Goal: Information Seeking & Learning: Learn about a topic

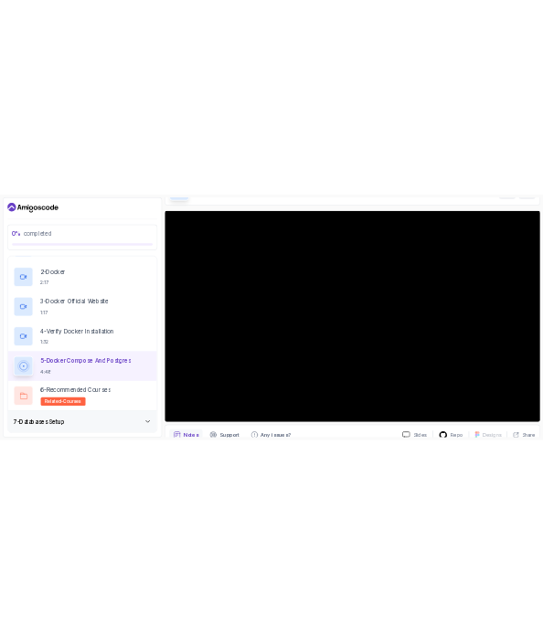
scroll to position [119, 0]
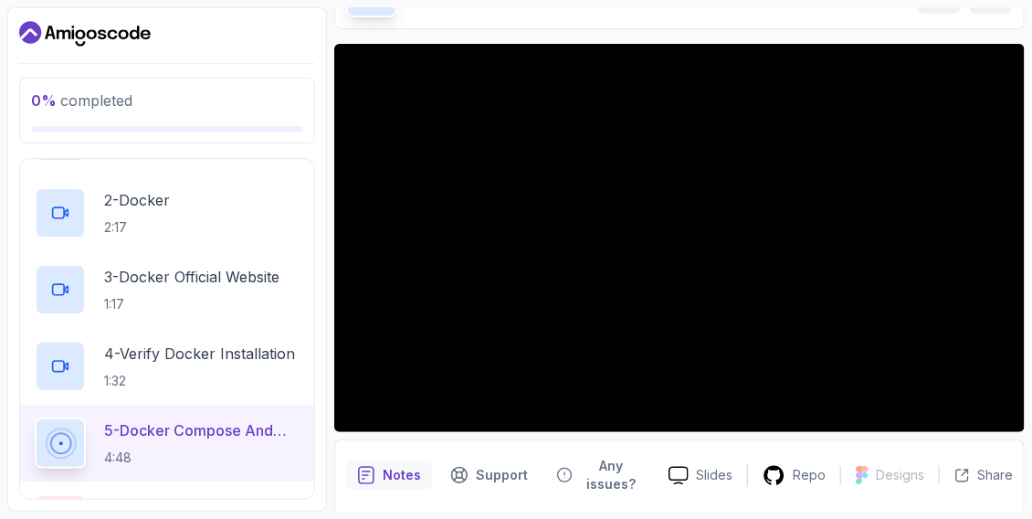
click at [270, 37] on div at bounding box center [167, 33] width 296 height 29
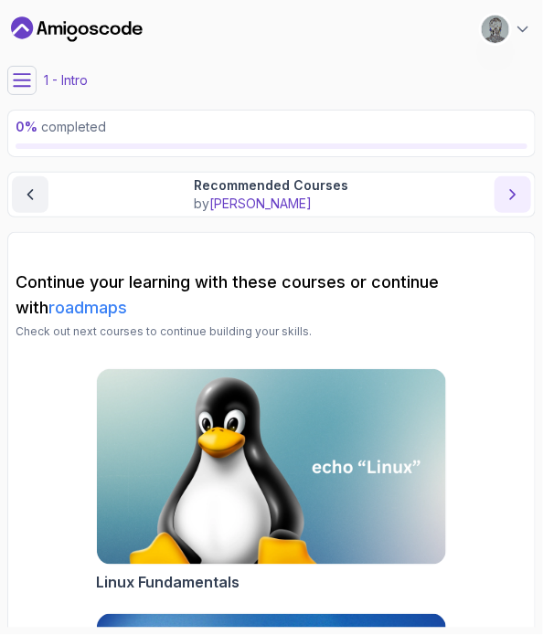
click at [505, 185] on icon "next content" at bounding box center [512, 194] width 18 height 18
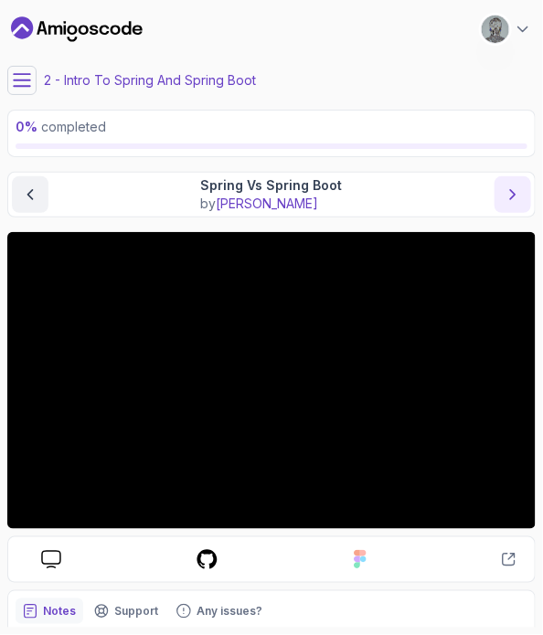
click at [505, 185] on icon "next content" at bounding box center [512, 194] width 18 height 18
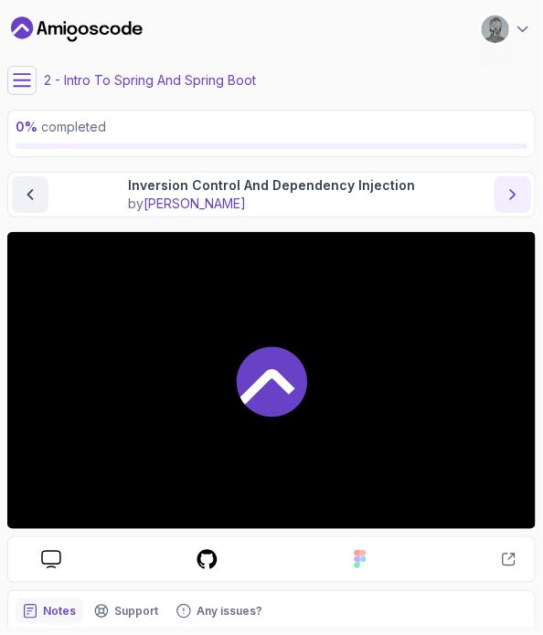
click at [505, 185] on icon "next content" at bounding box center [512, 194] width 18 height 18
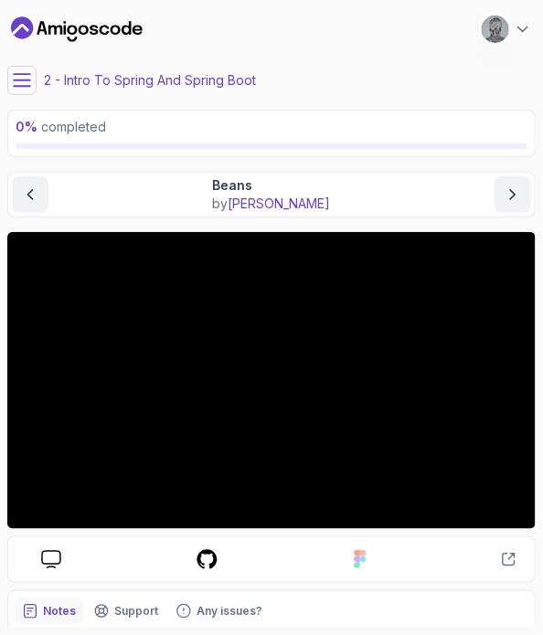
click at [17, 85] on icon at bounding box center [22, 80] width 16 height 12
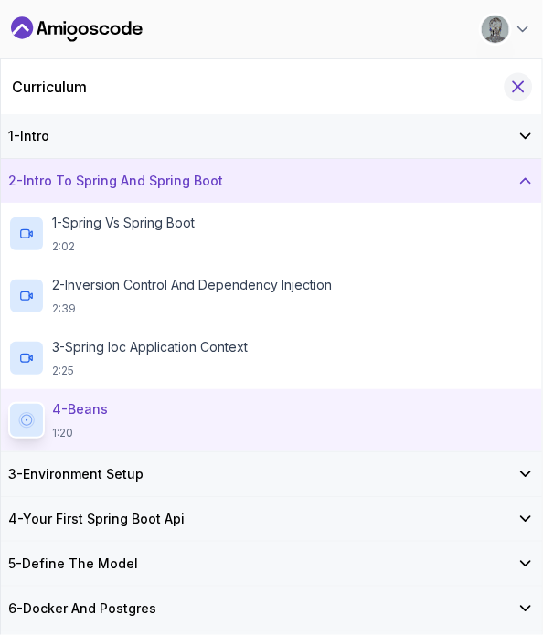
click at [523, 84] on icon "Hide Curriculum for mobile" at bounding box center [518, 87] width 20 height 20
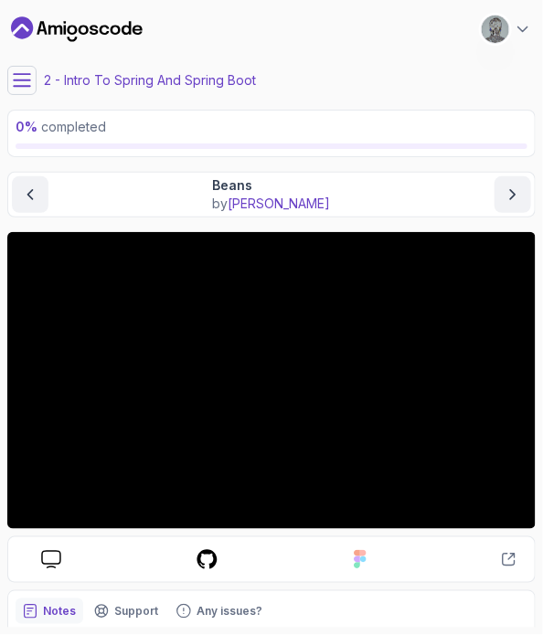
click at [26, 77] on icon at bounding box center [22, 80] width 18 height 18
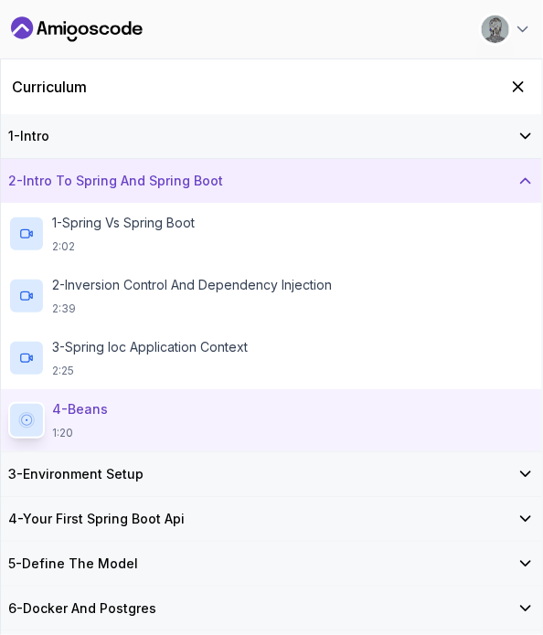
scroll to position [204, 0]
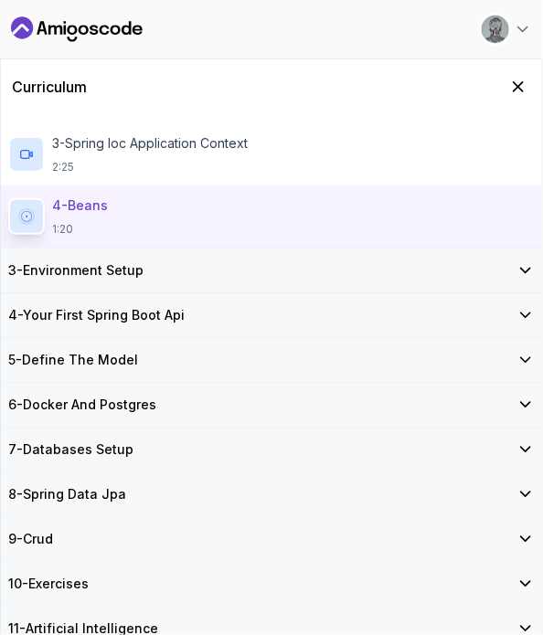
click at [79, 393] on div "6 - Docker And Postgres" at bounding box center [271, 405] width 541 height 44
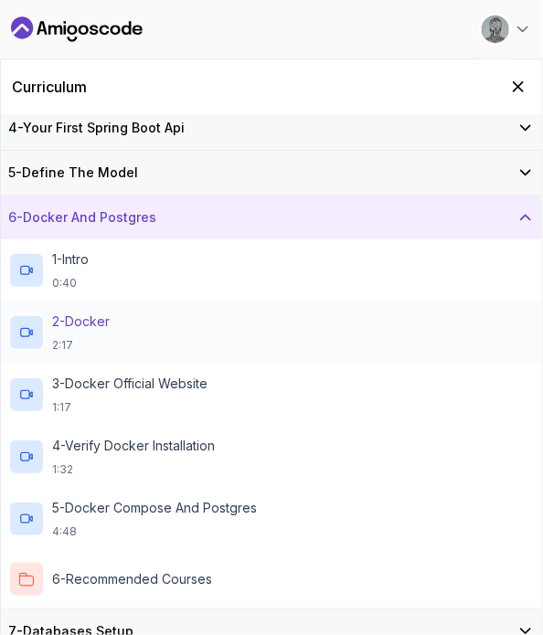
scroll to position [208, 0]
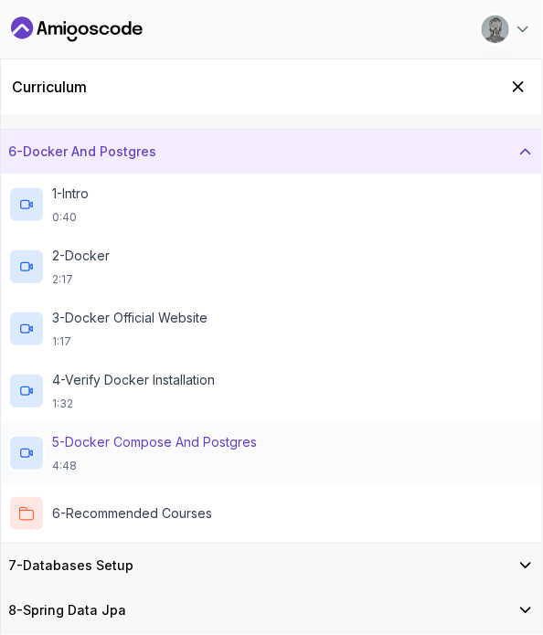
click at [108, 453] on h2 "5 - Docker Compose And Postgres 4:48" at bounding box center [154, 453] width 205 height 40
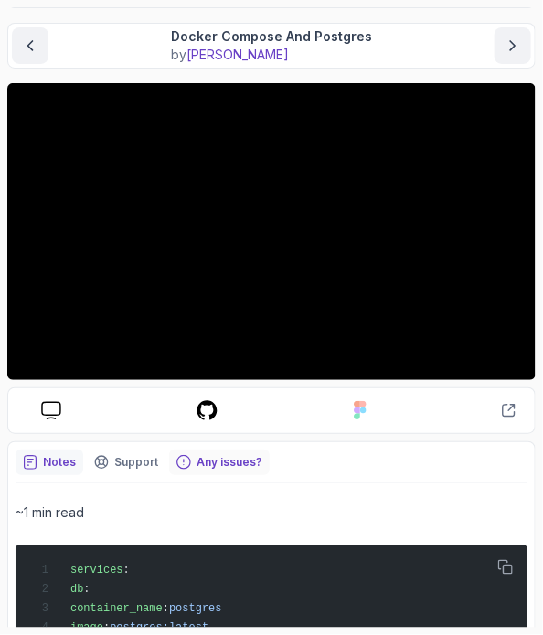
scroll to position [149, 0]
